Goal: Transaction & Acquisition: Purchase product/service

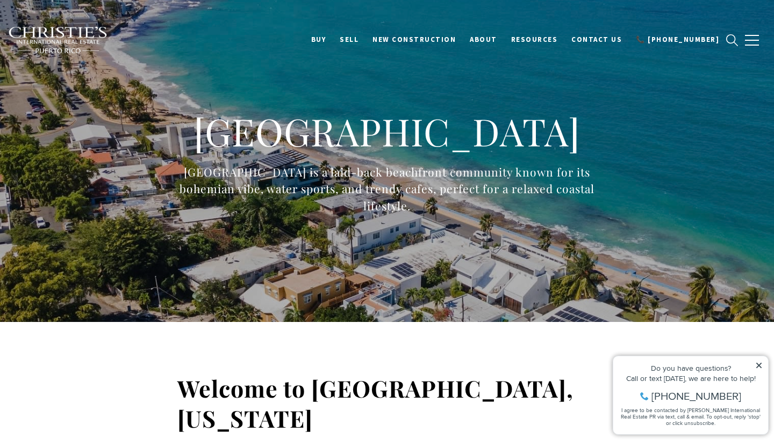
click at [760, 364] on icon at bounding box center [759, 366] width 8 height 8
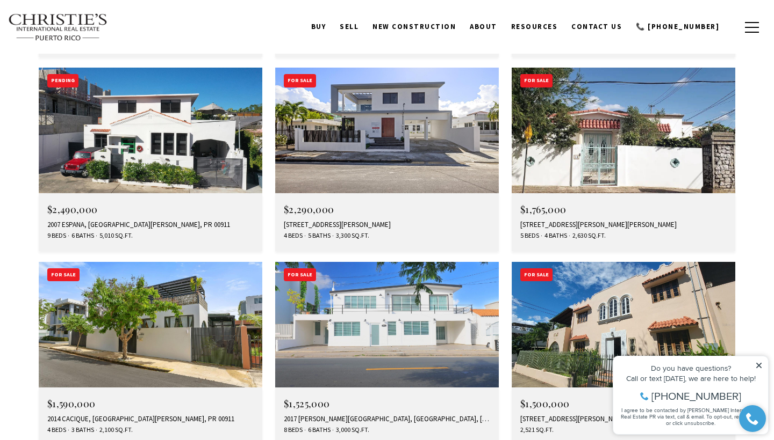
scroll to position [2091, 0]
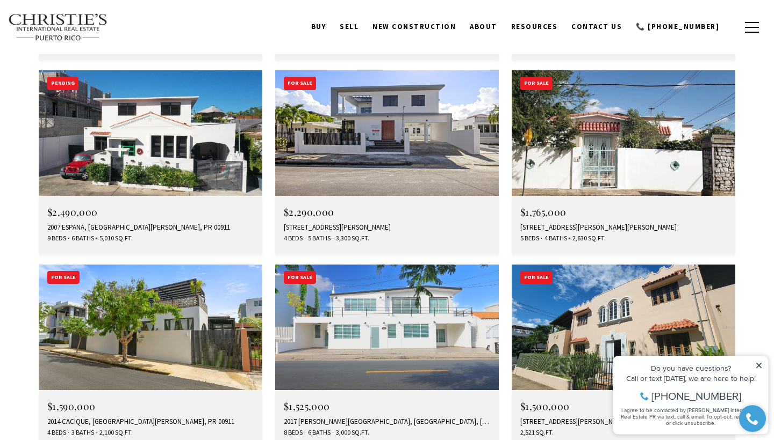
click at [409, 265] on img at bounding box center [386, 328] width 223 height 126
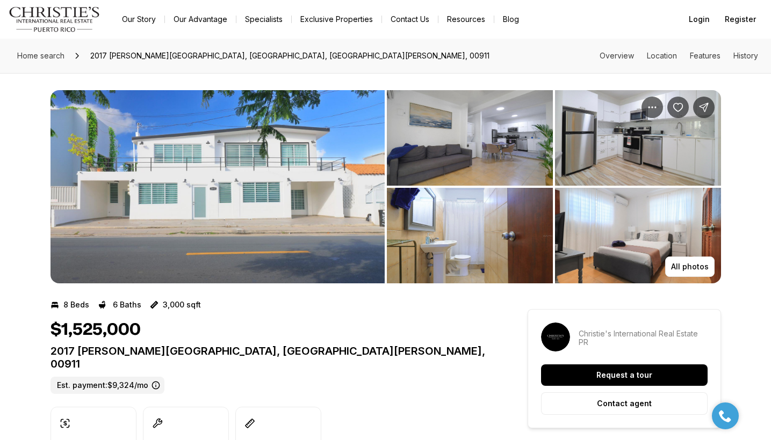
click at [431, 337] on div "$1,525,000" at bounding box center [269, 330] width 438 height 20
click at [691, 265] on p "All photos" at bounding box center [690, 267] width 38 height 9
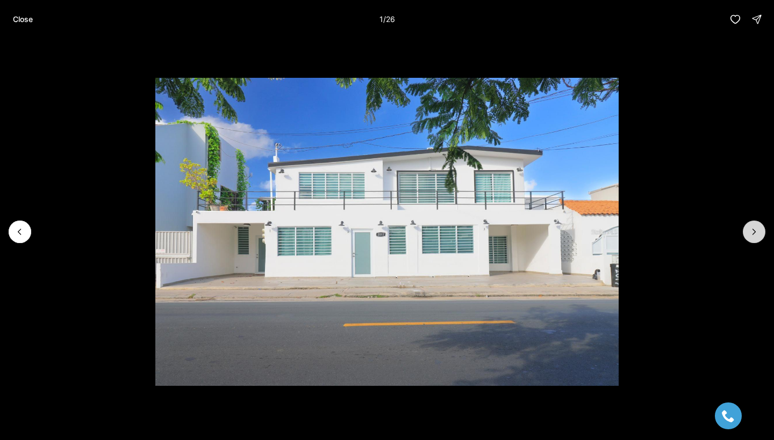
click at [746, 233] on button "Next slide" at bounding box center [753, 232] width 23 height 23
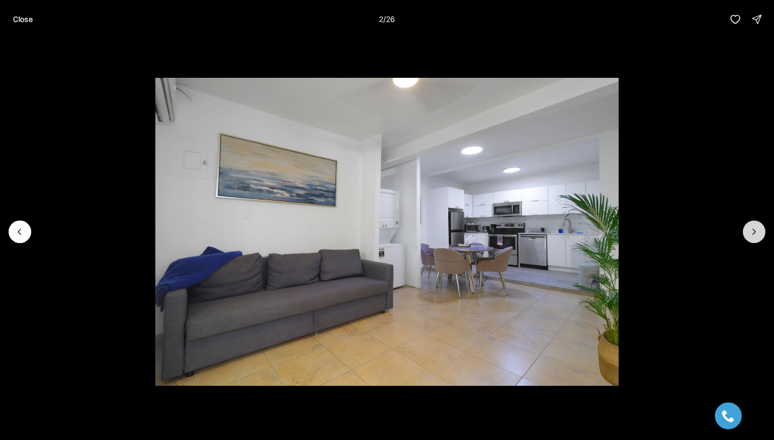
click at [746, 233] on button "Next slide" at bounding box center [753, 232] width 23 height 23
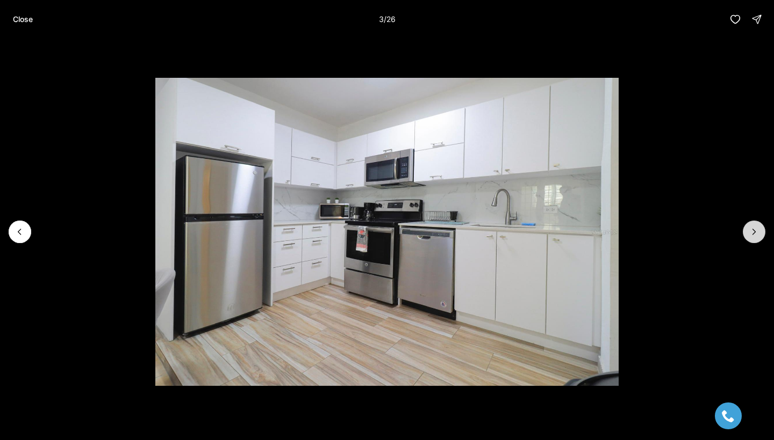
click at [746, 233] on button "Next slide" at bounding box center [753, 232] width 23 height 23
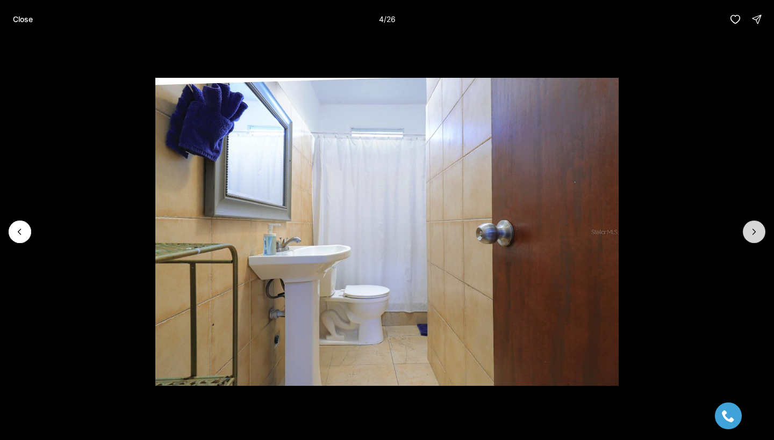
click at [746, 233] on button "Next slide" at bounding box center [753, 232] width 23 height 23
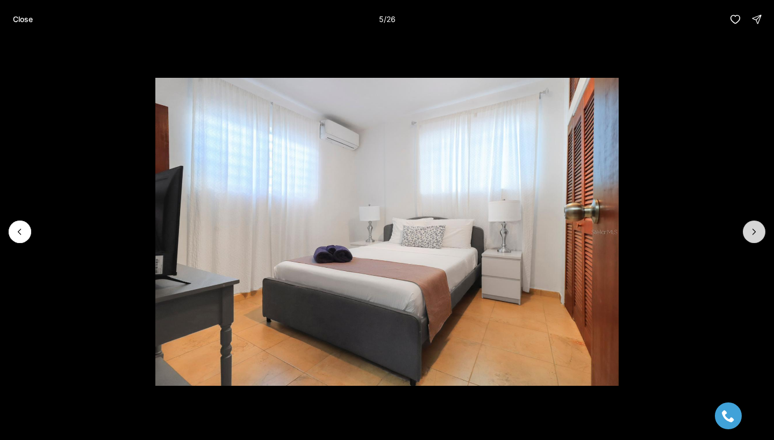
click at [746, 233] on button "Next slide" at bounding box center [753, 232] width 23 height 23
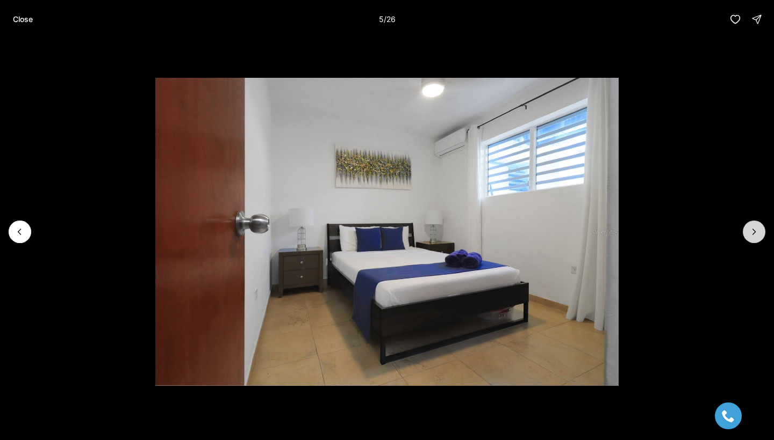
click at [746, 233] on button "Next slide" at bounding box center [753, 232] width 23 height 23
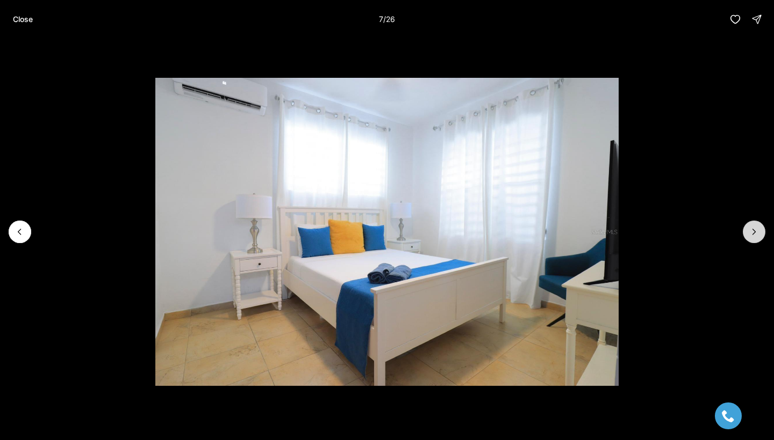
click at [746, 233] on button "Next slide" at bounding box center [753, 232] width 23 height 23
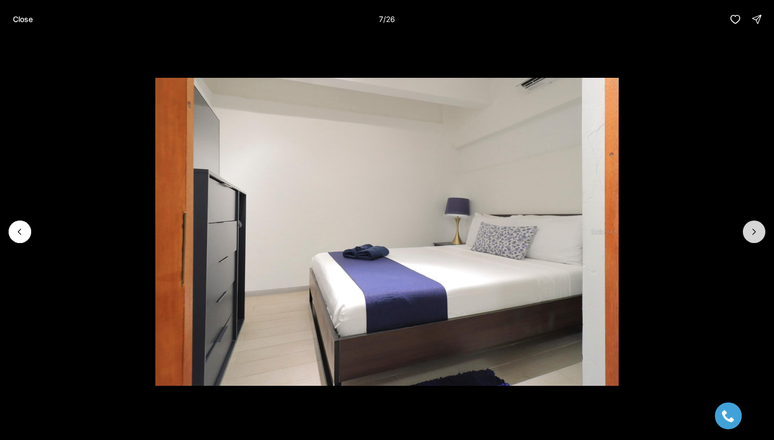
click at [746, 233] on button "Next slide" at bounding box center [753, 232] width 23 height 23
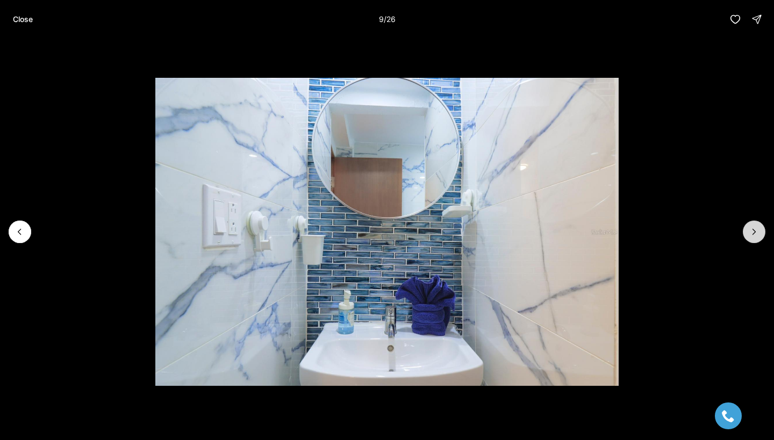
click at [746, 233] on button "Next slide" at bounding box center [753, 232] width 23 height 23
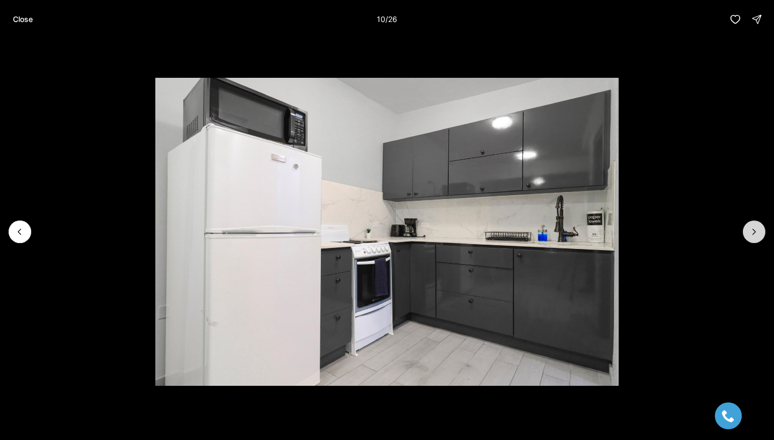
click at [746, 233] on button "Next slide" at bounding box center [753, 232] width 23 height 23
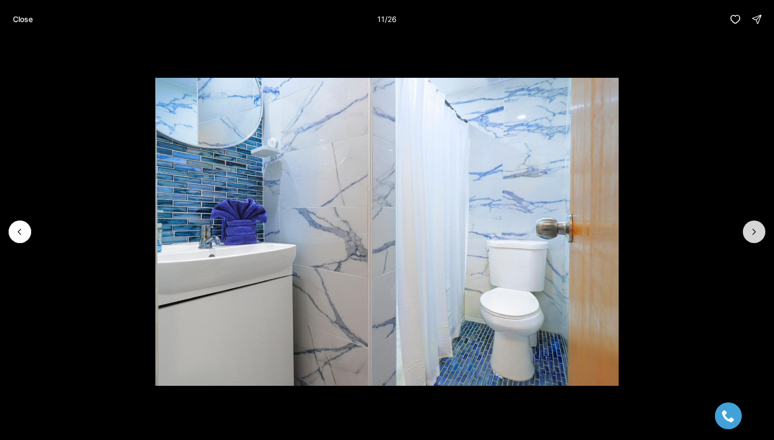
click at [746, 233] on button "Next slide" at bounding box center [753, 232] width 23 height 23
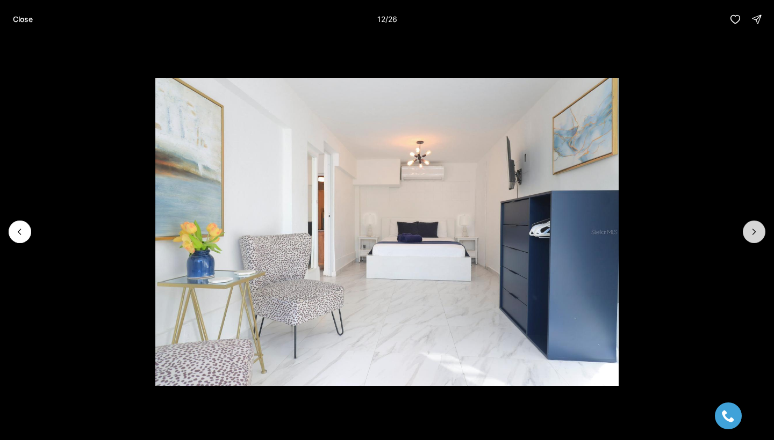
click at [746, 233] on button "Next slide" at bounding box center [753, 232] width 23 height 23
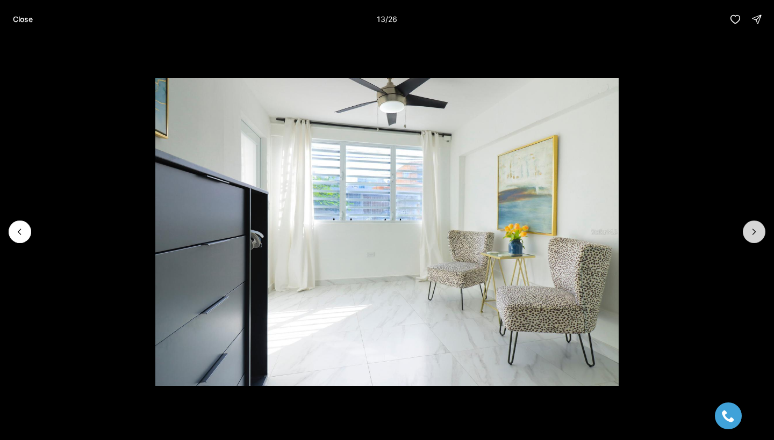
click at [746, 233] on button "Next slide" at bounding box center [753, 232] width 23 height 23
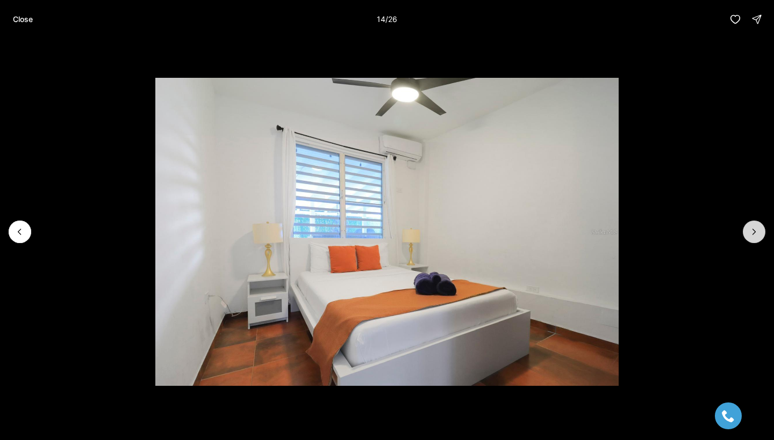
click at [746, 234] on button "Next slide" at bounding box center [753, 232] width 23 height 23
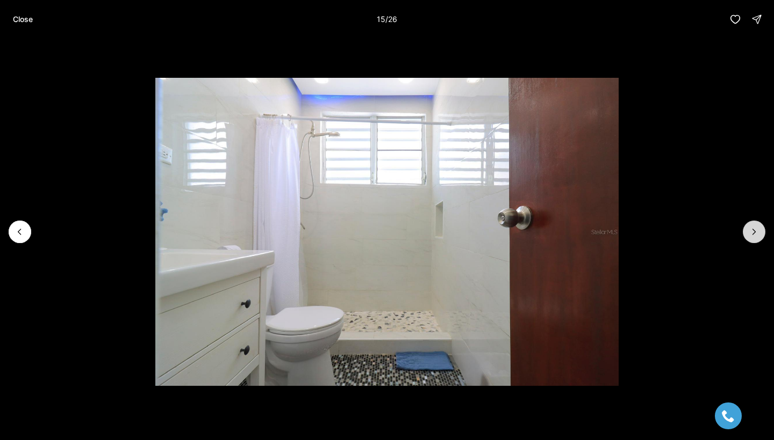
click at [746, 234] on button "Next slide" at bounding box center [753, 232] width 23 height 23
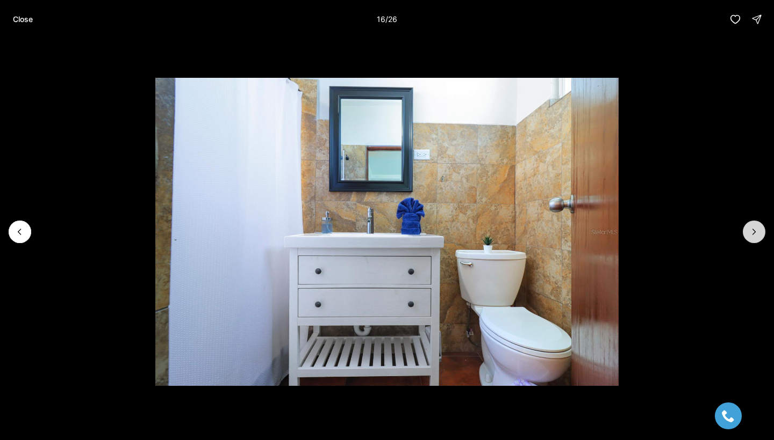
click at [746, 234] on button "Next slide" at bounding box center [753, 232] width 23 height 23
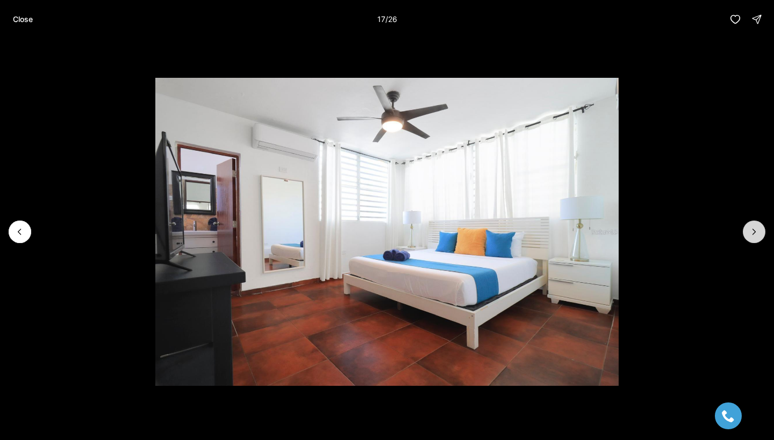
click at [746, 234] on button "Next slide" at bounding box center [753, 232] width 23 height 23
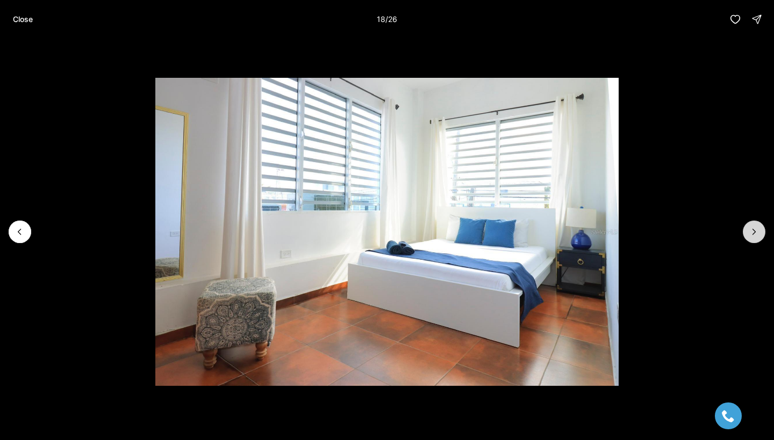
click at [746, 234] on button "Next slide" at bounding box center [753, 232] width 23 height 23
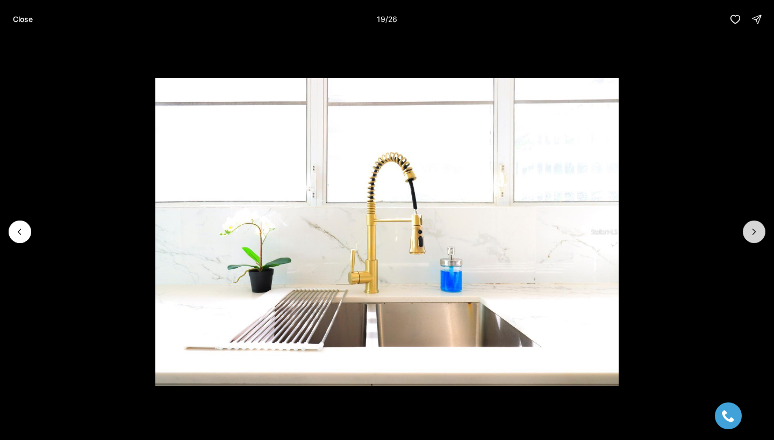
click at [746, 234] on button "Next slide" at bounding box center [753, 232] width 23 height 23
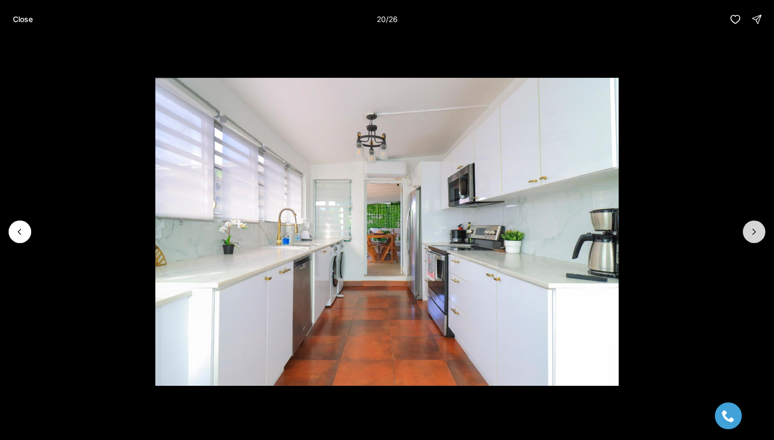
click at [746, 234] on button "Next slide" at bounding box center [753, 232] width 23 height 23
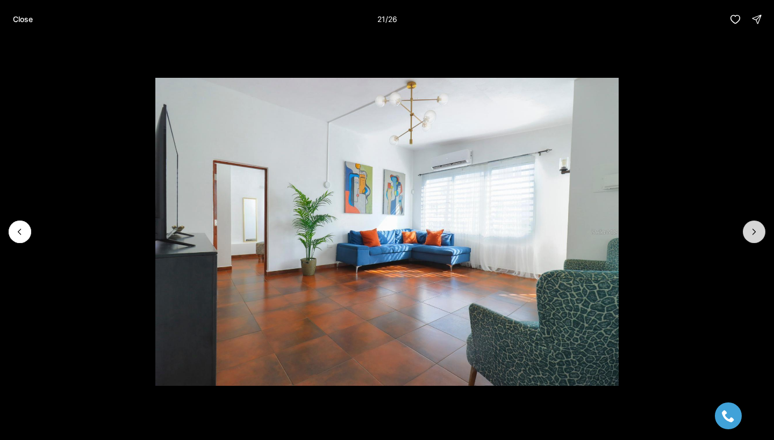
click at [746, 234] on button "Next slide" at bounding box center [753, 232] width 23 height 23
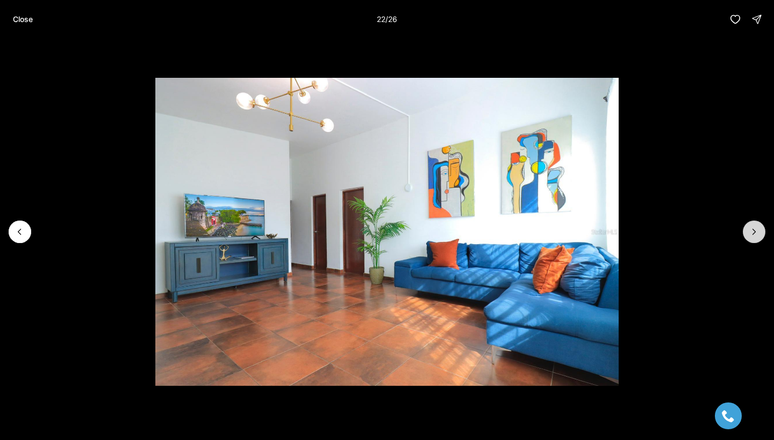
click at [746, 234] on button "Next slide" at bounding box center [753, 232] width 23 height 23
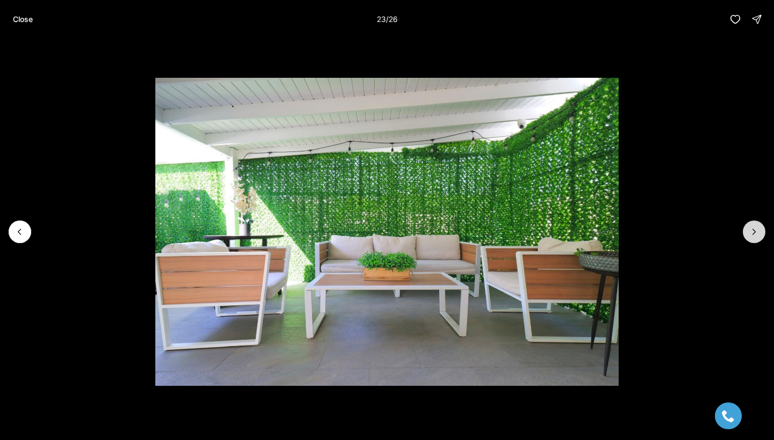
click at [746, 234] on button "Next slide" at bounding box center [753, 232] width 23 height 23
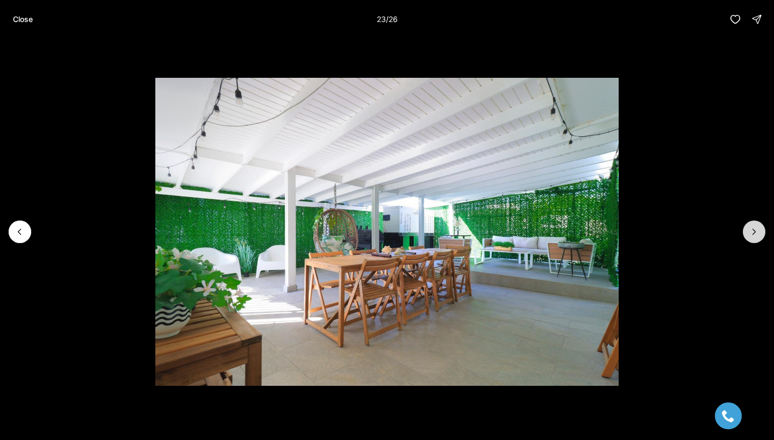
click at [746, 234] on button "Next slide" at bounding box center [753, 232] width 23 height 23
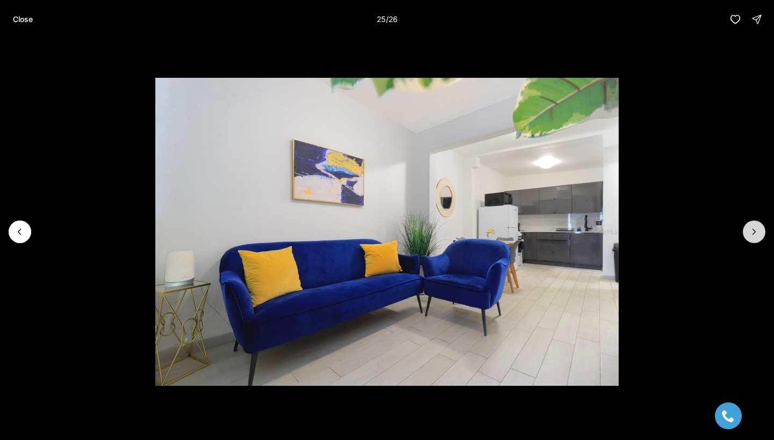
click at [746, 234] on button "Next slide" at bounding box center [753, 232] width 23 height 23
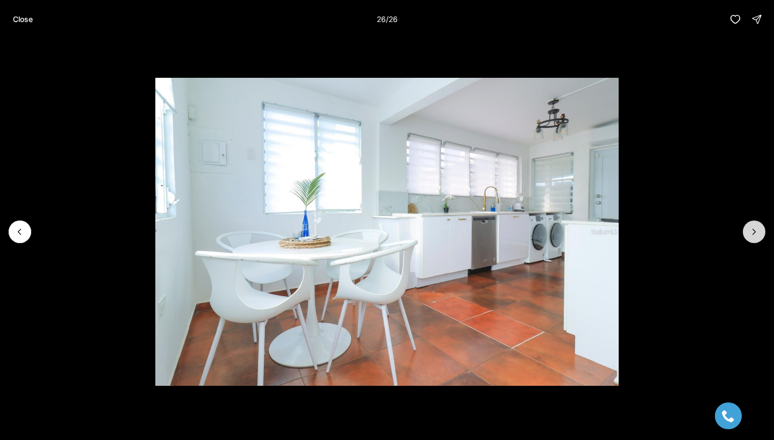
click at [746, 234] on div at bounding box center [753, 232] width 23 height 23
click at [749, 233] on div at bounding box center [753, 232] width 23 height 23
click at [27, 20] on p "Close" at bounding box center [23, 19] width 20 height 9
